Goal: Find specific page/section: Find specific page/section

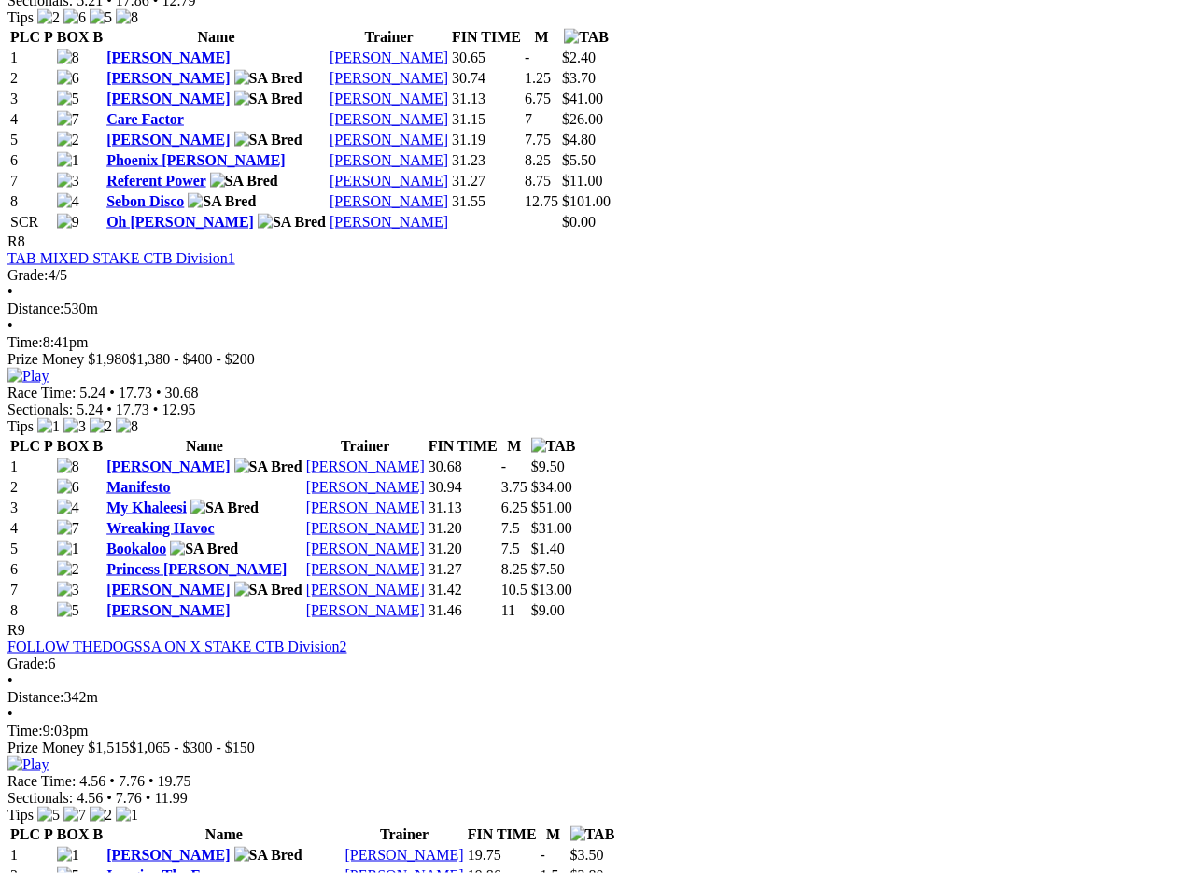
scroll to position [3167, 0]
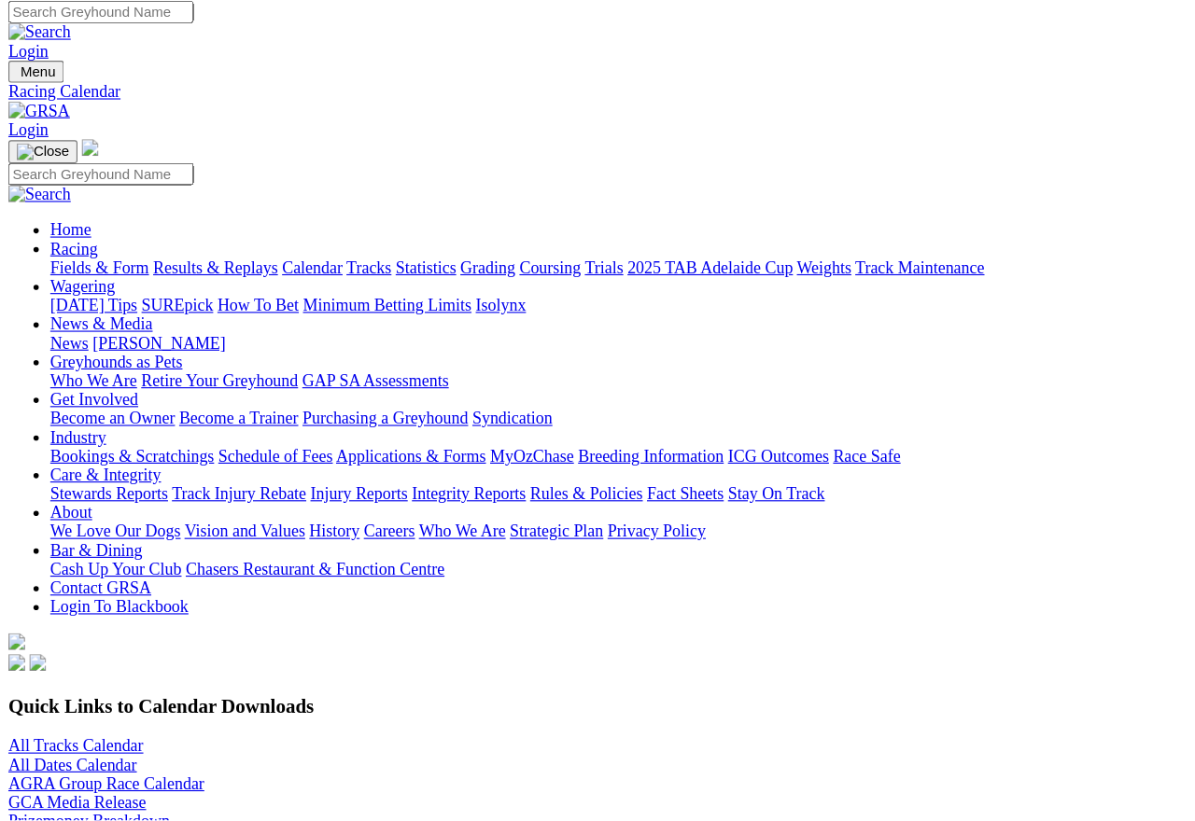
scroll to position [14, 0]
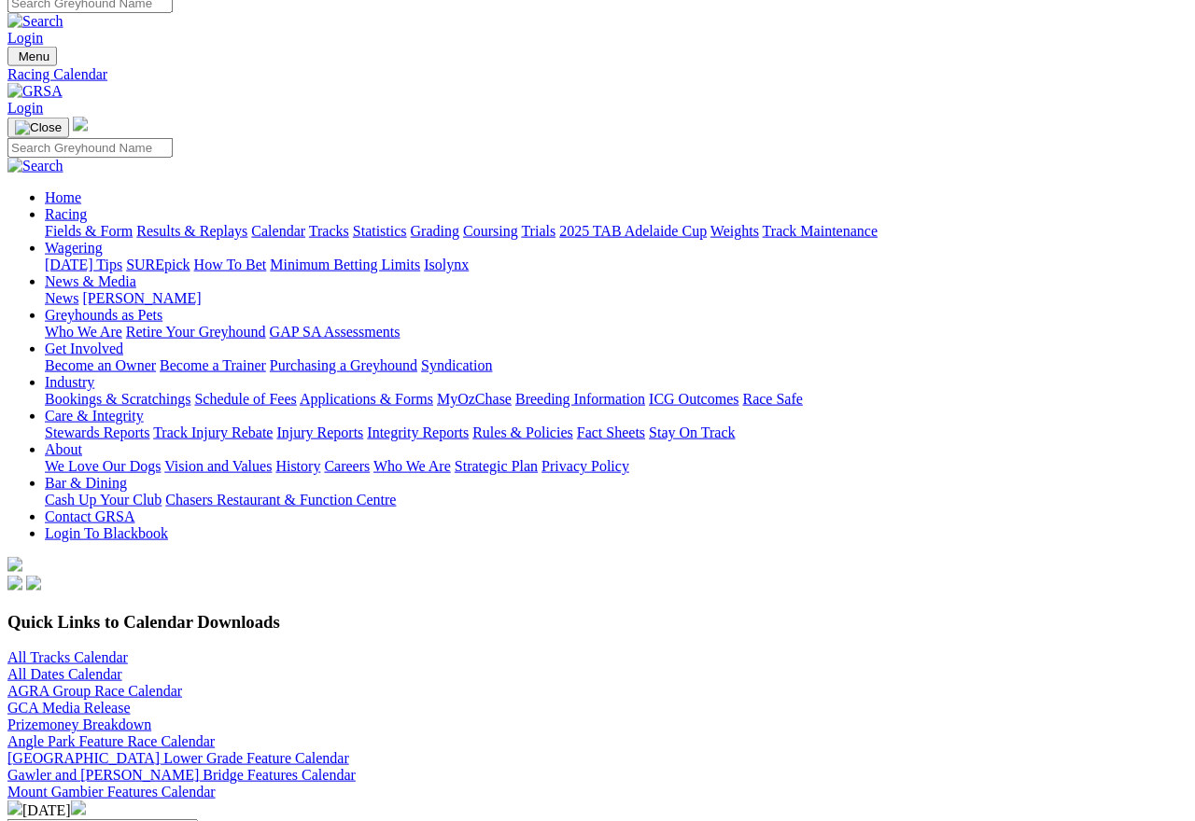
click at [83, 650] on link "All Tracks Calendar" at bounding box center [67, 658] width 120 height 16
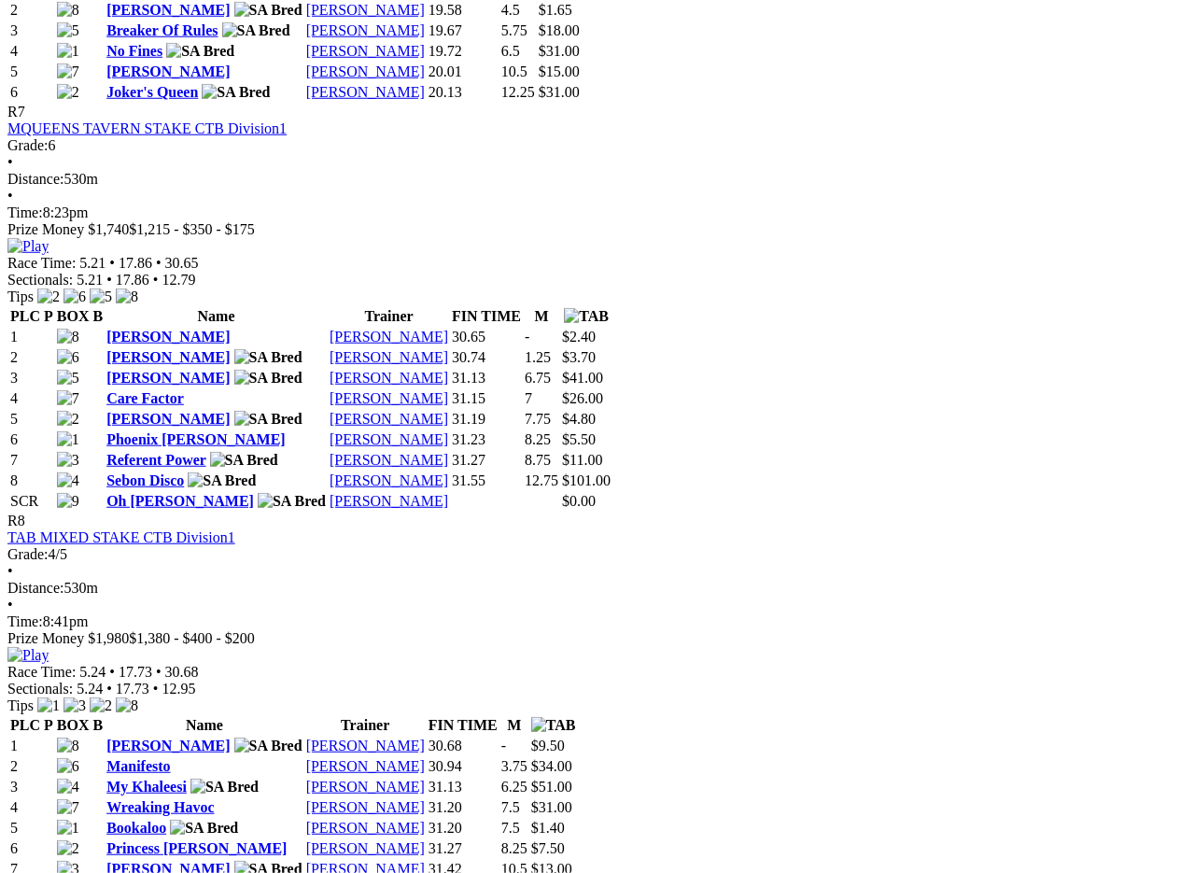
scroll to position [2892, 0]
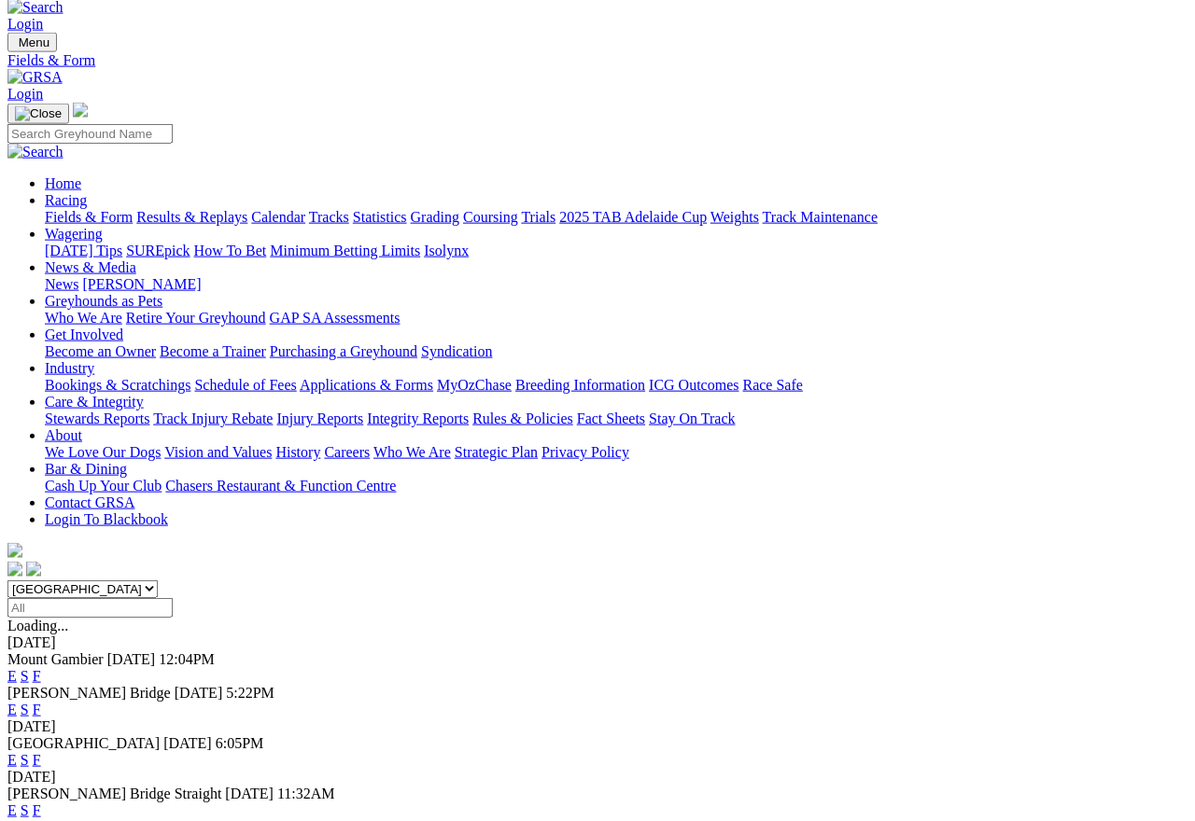
scroll to position [29, 0]
click at [41, 701] on link "F" at bounding box center [37, 709] width 8 height 16
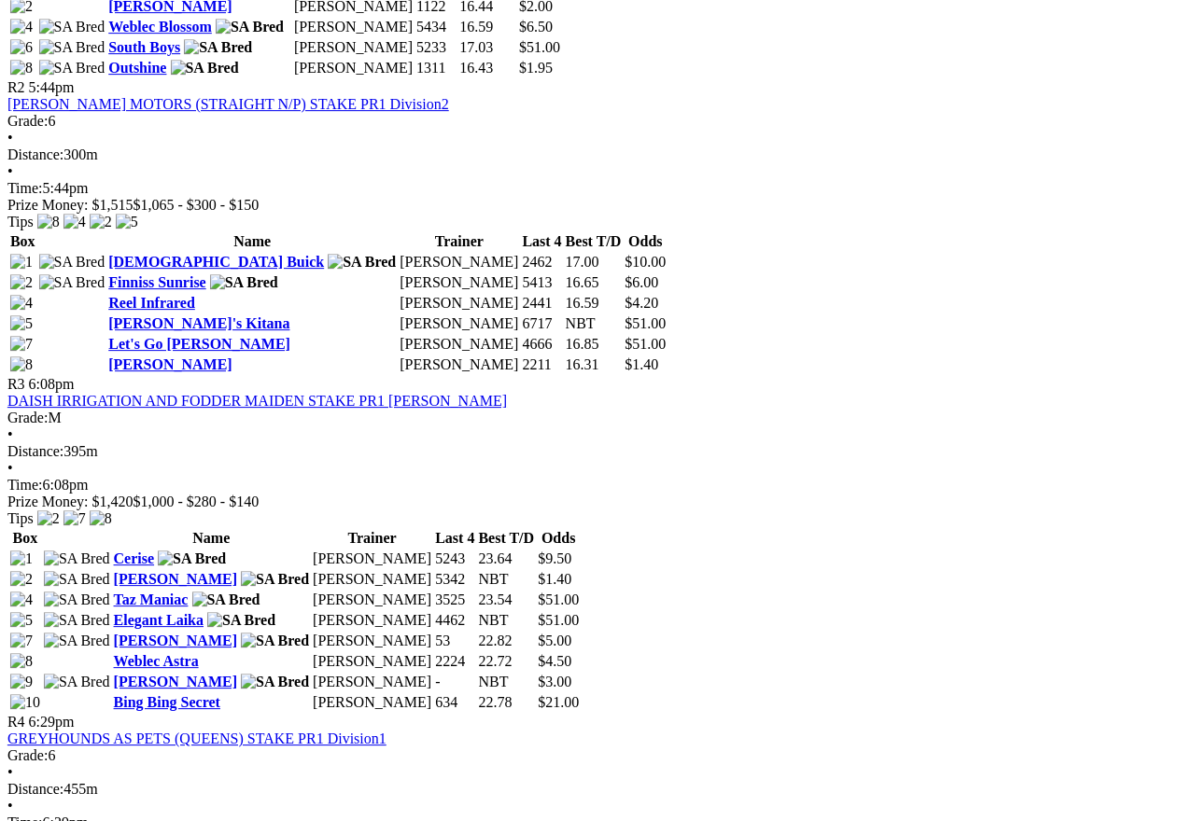
scroll to position [1127, 129]
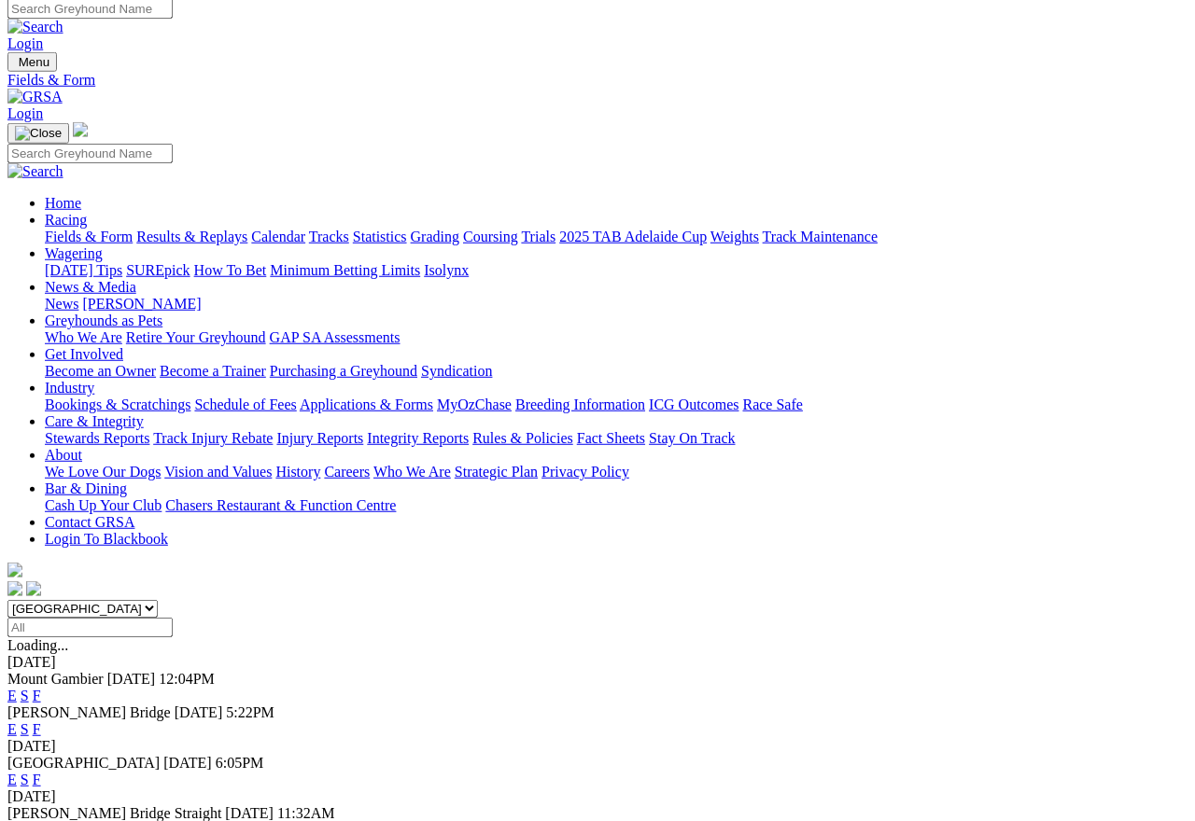
scroll to position [8, 0]
click at [41, 731] on link "F" at bounding box center [37, 780] width 8 height 16
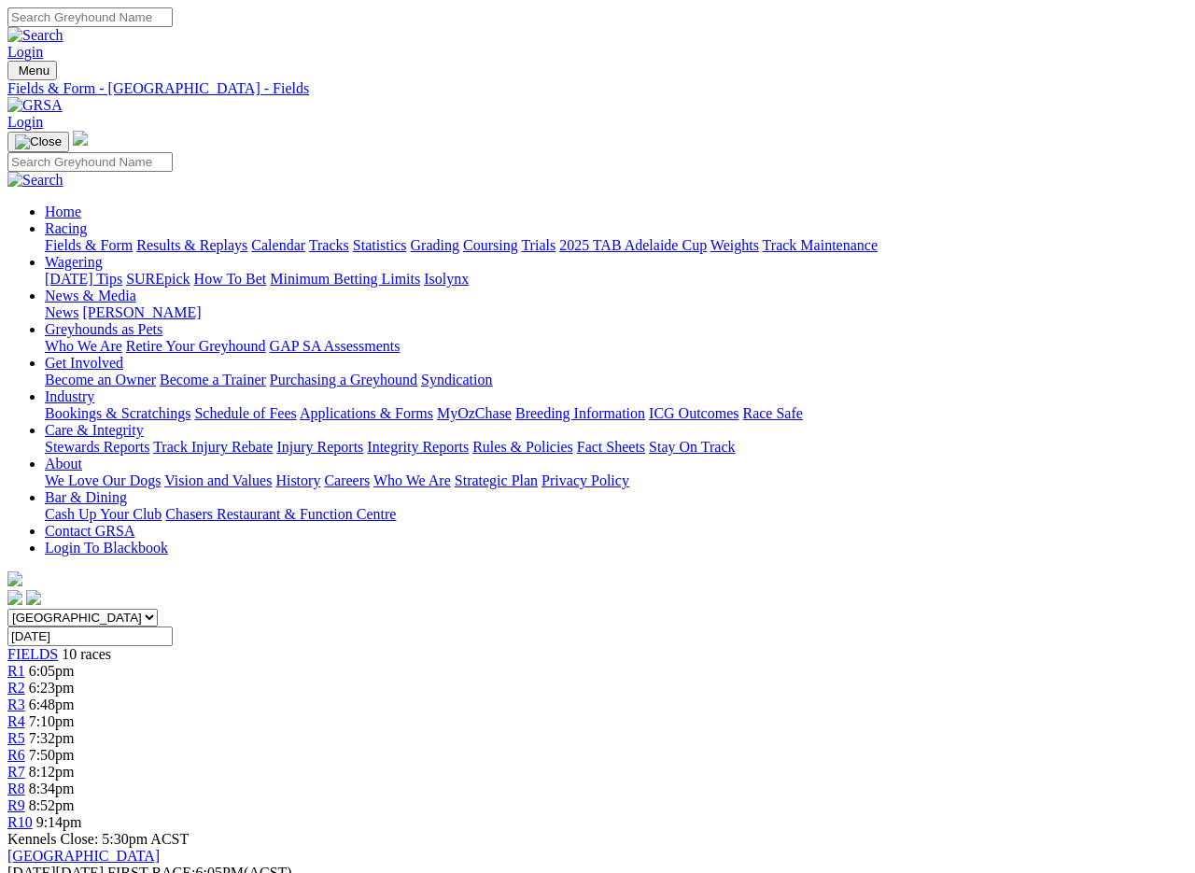
click at [60, 237] on link "Fields & Form" at bounding box center [89, 245] width 88 height 16
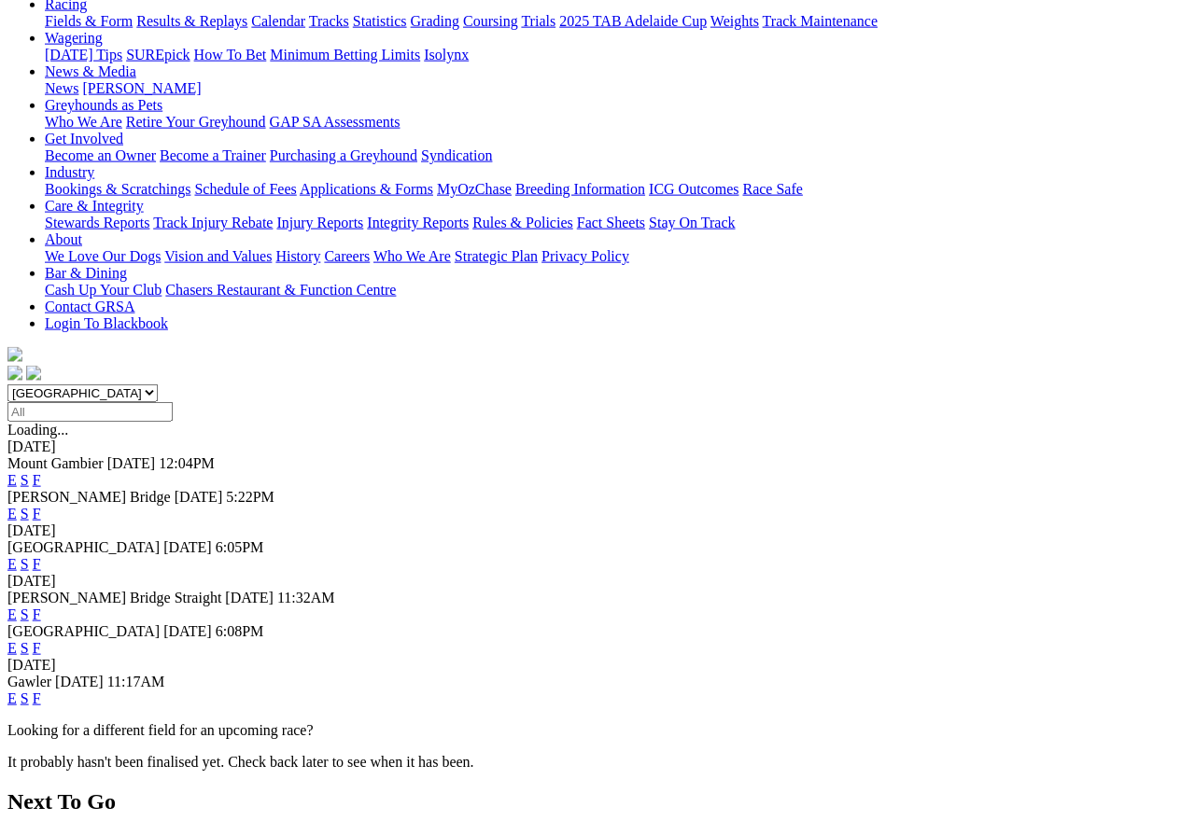
scroll to position [224, 0]
click at [41, 607] on link "F" at bounding box center [37, 615] width 8 height 16
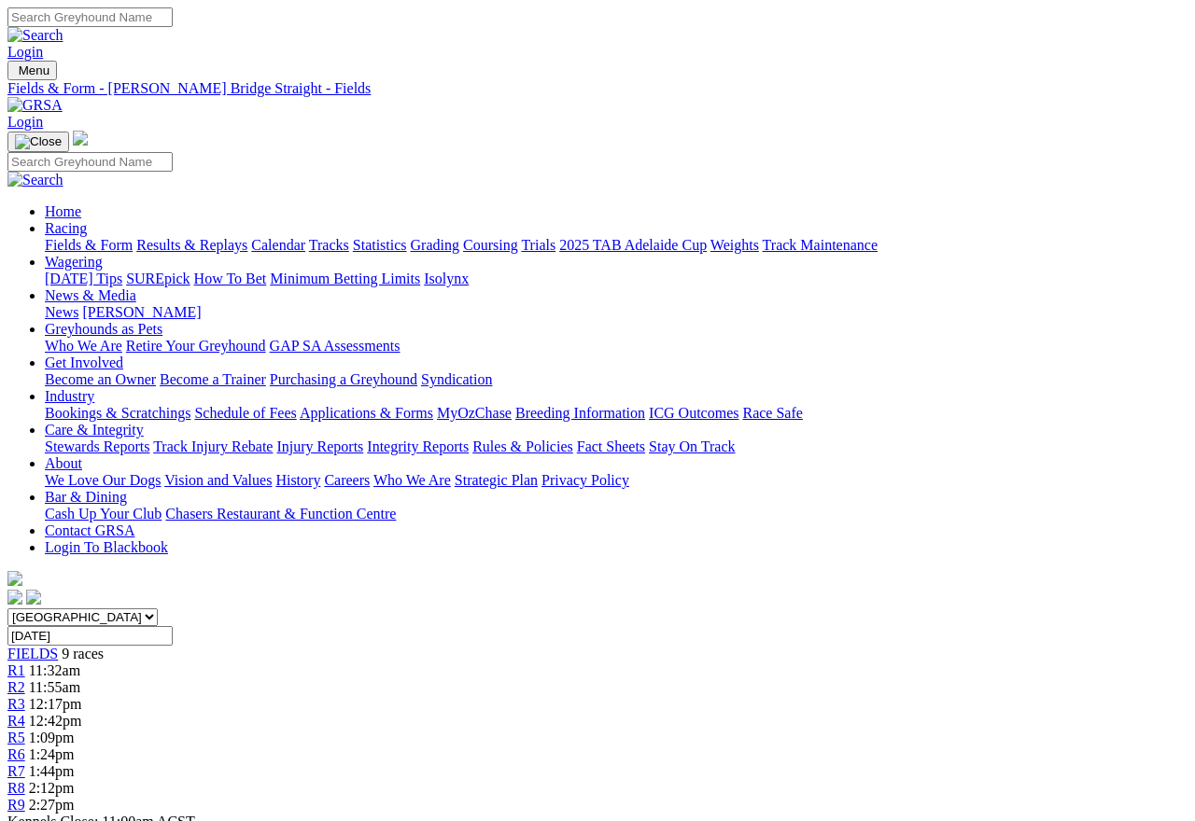
click at [158, 609] on select "South Australia New South Wales Northern Territory Queensland Tasmania Victoria…" at bounding box center [82, 618] width 150 height 18
click at [73, 237] on link "Fields & Form" at bounding box center [89, 245] width 88 height 16
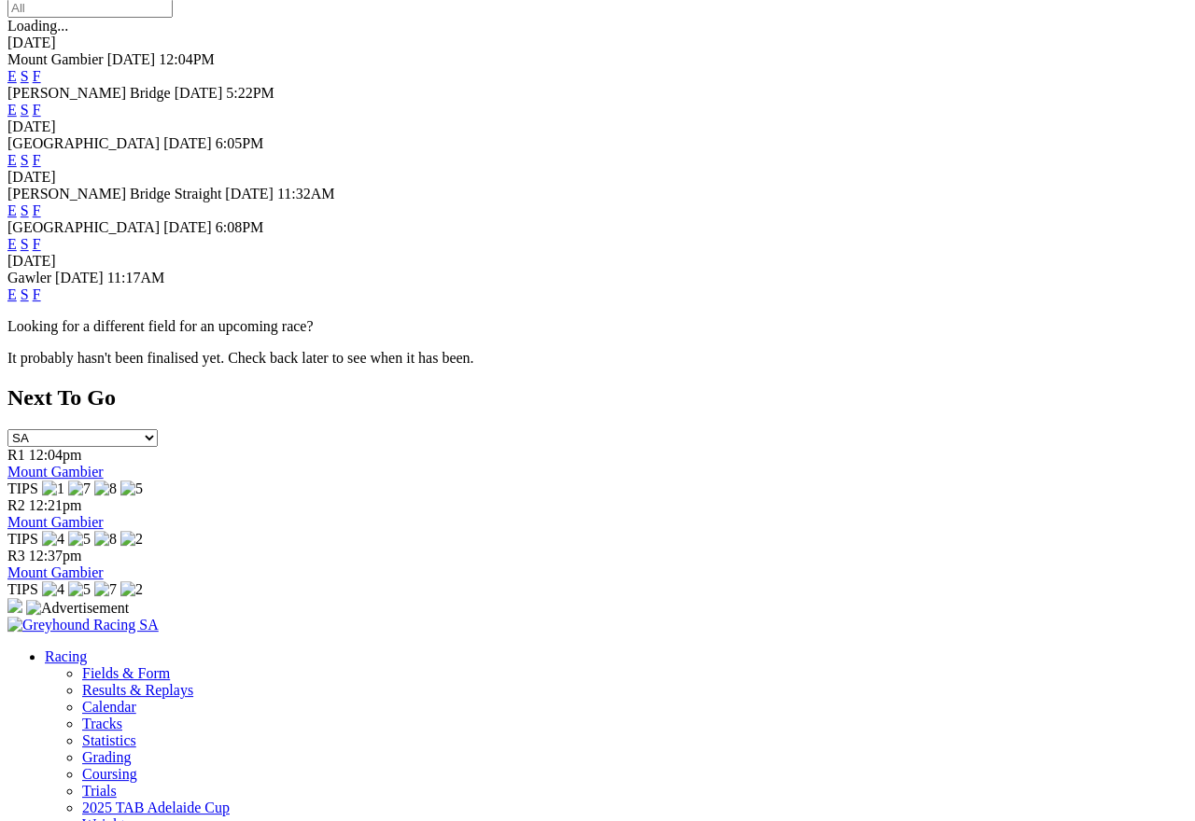
scroll to position [628, 0]
click at [41, 287] on link "F" at bounding box center [37, 295] width 8 height 16
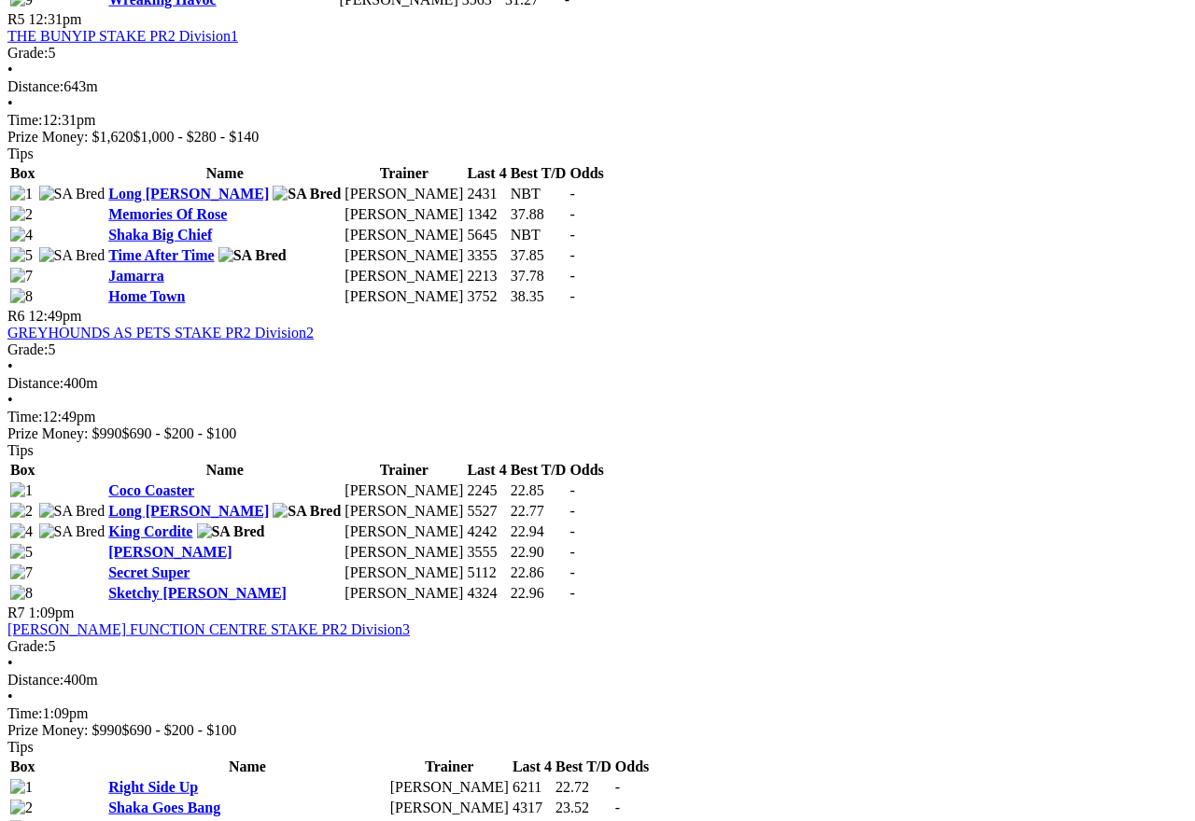
scroll to position [2119, 15]
